Goal: Transaction & Acquisition: Purchase product/service

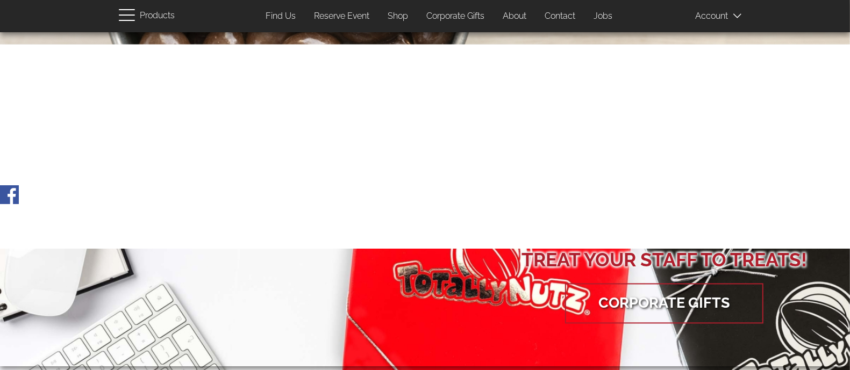
scroll to position [2046, 0]
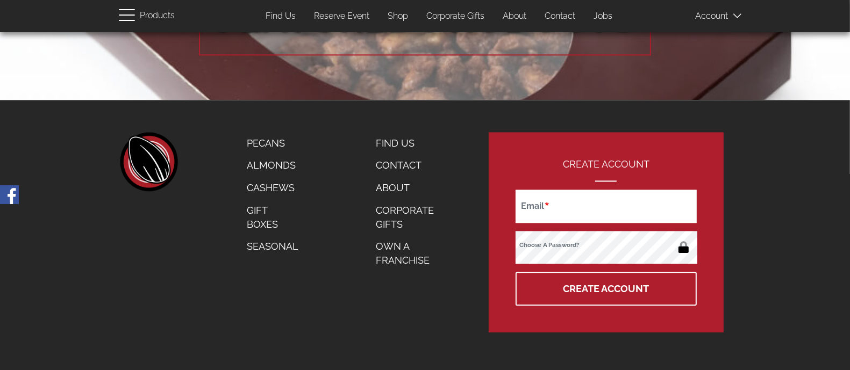
click at [269, 221] on link "Gift Boxes" at bounding box center [273, 217] width 68 height 36
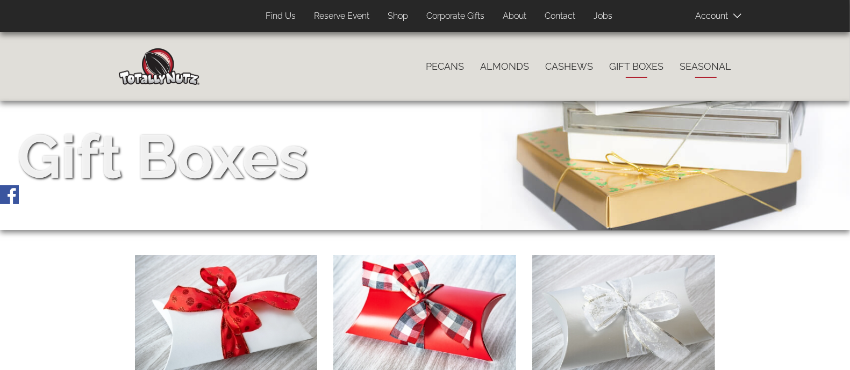
click at [706, 62] on link "Seasonal" at bounding box center [706, 66] width 68 height 23
